Goal: Task Accomplishment & Management: Manage account settings

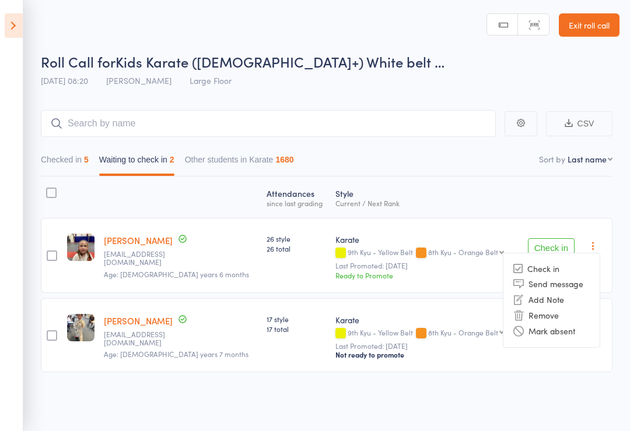
click at [574, 333] on li "Mark absent" at bounding box center [551, 332] width 96 height 16
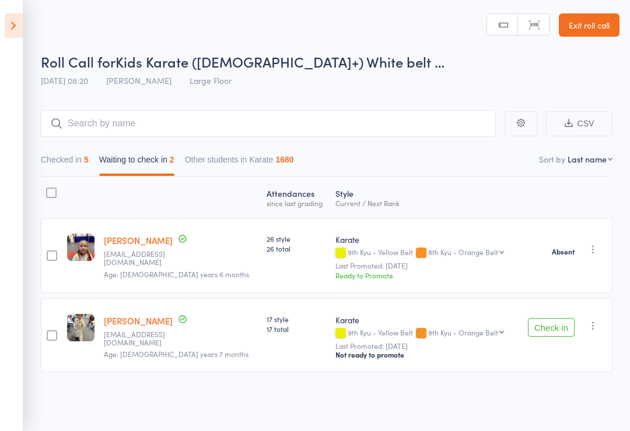
click at [550, 331] on button "Check in" at bounding box center [551, 327] width 47 height 19
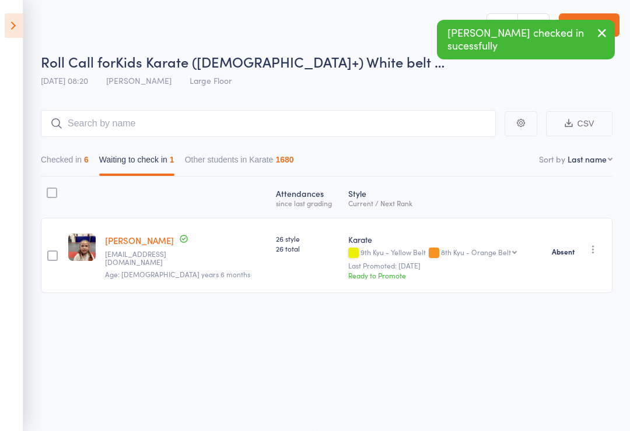
click at [5, 25] on icon at bounding box center [14, 25] width 18 height 24
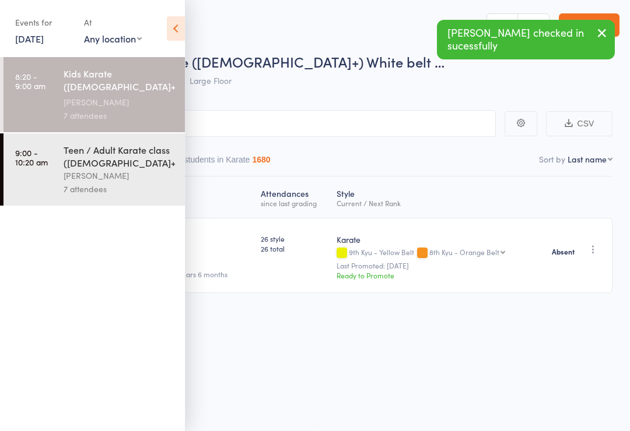
click at [182, 26] on icon at bounding box center [176, 28] width 18 height 24
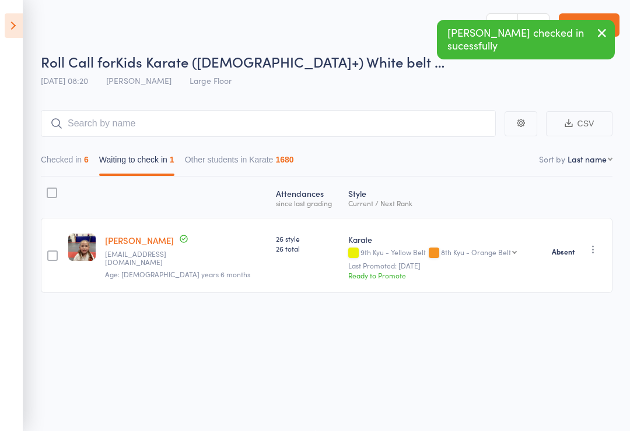
click at [55, 154] on button "Checked in 6" at bounding box center [65, 162] width 48 height 27
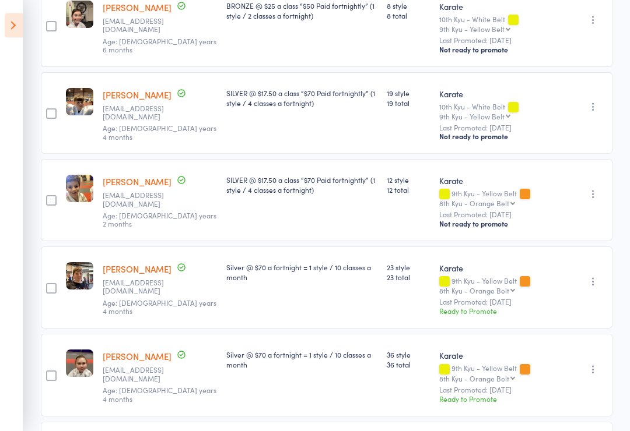
click at [17, 36] on icon at bounding box center [14, 25] width 18 height 24
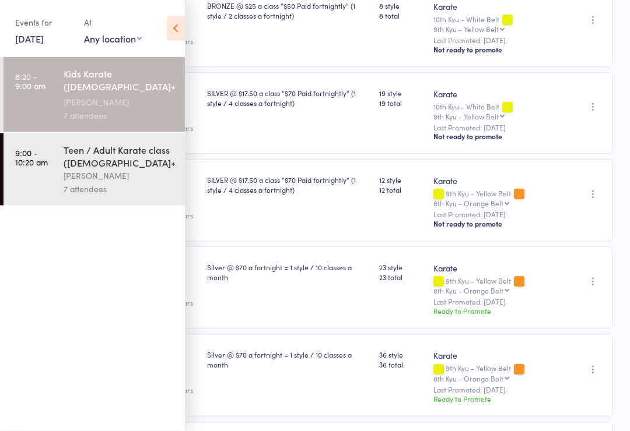
scroll to position [253, 0]
click at [48, 189] on link "9:00 - 10:20 am Teen / Adult Karate class ([DEMOGRAPHIC_DATA]+) [PERSON_NAME] 7…" at bounding box center [93, 169] width 181 height 72
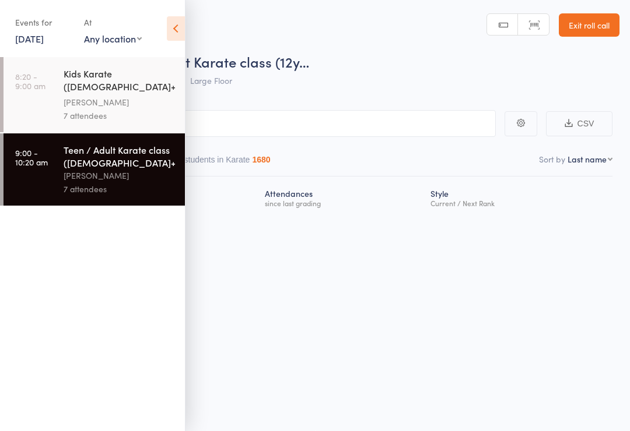
click at [168, 31] on icon at bounding box center [176, 28] width 18 height 24
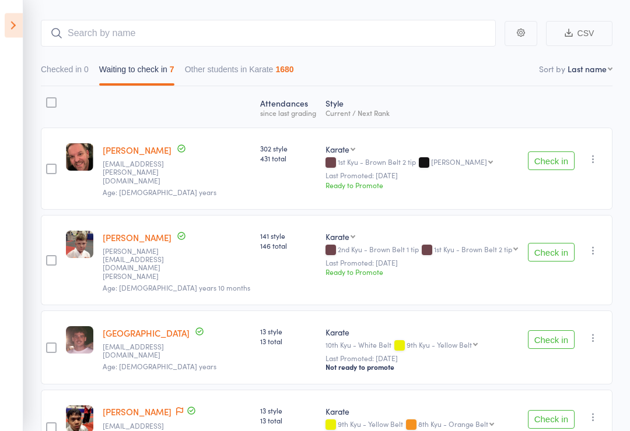
click at [595, 154] on icon "button" at bounding box center [593, 160] width 12 height 12
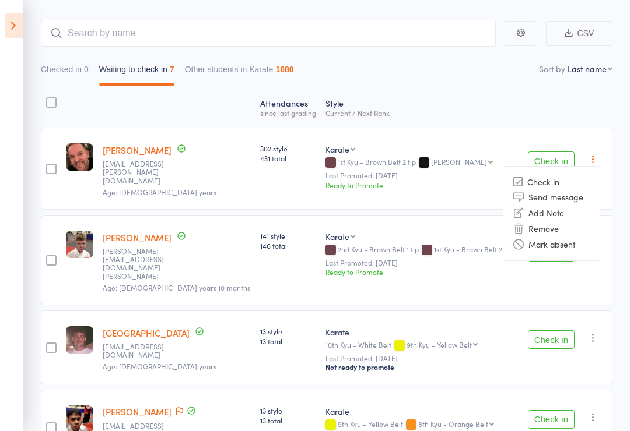
click at [565, 250] on li "Mark absent" at bounding box center [551, 245] width 96 height 16
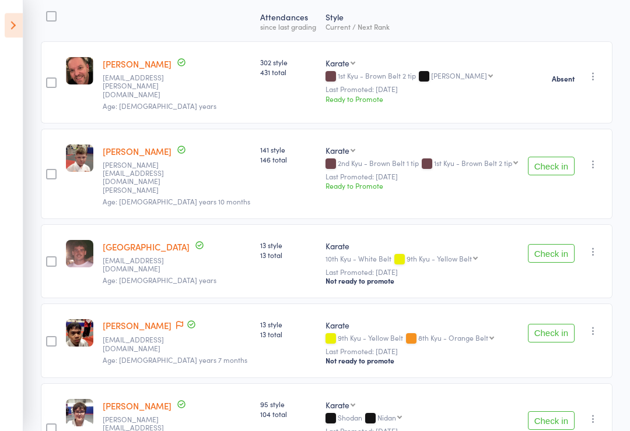
scroll to position [175, 0]
